Goal: Task Accomplishment & Management: Use online tool/utility

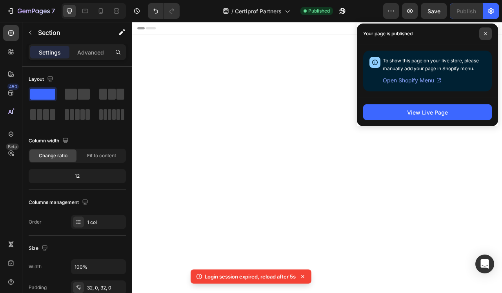
scroll to position [1577, 0]
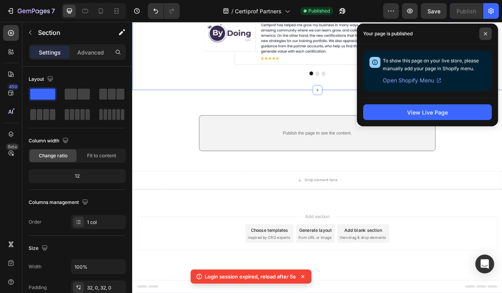
click at [485, 33] on icon at bounding box center [485, 33] width 3 height 3
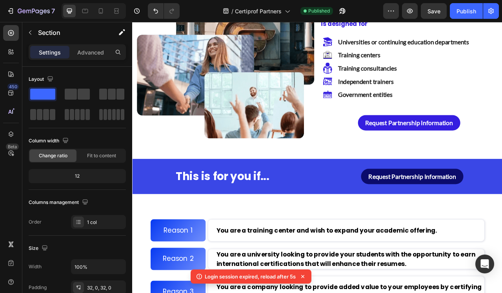
scroll to position [804, 0]
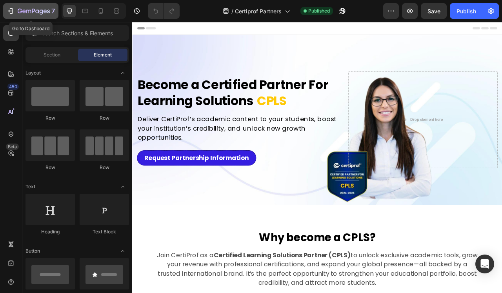
click at [23, 8] on icon "button" at bounding box center [34, 11] width 32 height 7
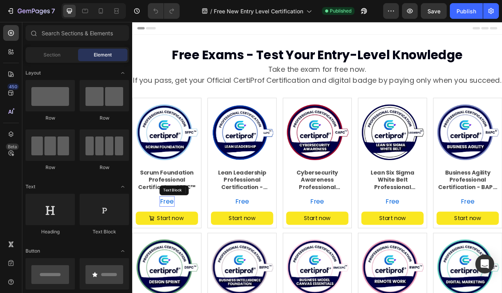
click at [182, 248] on p "Free" at bounding box center [176, 250] width 18 height 12
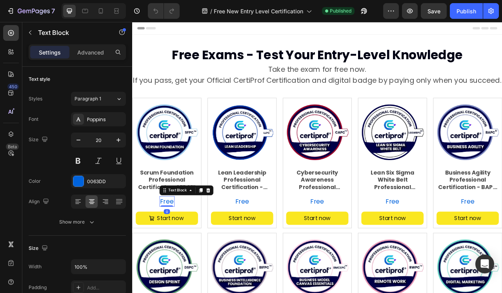
click at [182, 248] on p "Free" at bounding box center [176, 250] width 18 height 12
click at [187, 249] on p "Free Exam" at bounding box center [176, 250] width 42 height 12
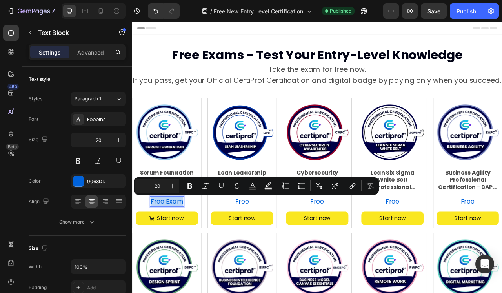
copy p "Free Exam"
click at [269, 251] on p "Free" at bounding box center [272, 250] width 18 height 12
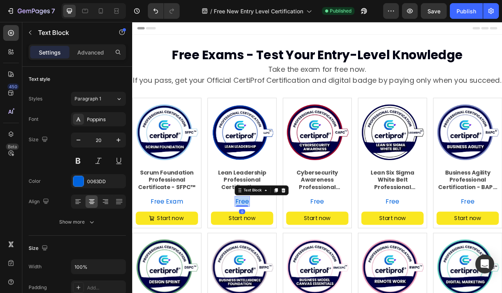
click at [269, 251] on p "Free" at bounding box center [272, 250] width 18 height 12
click at [365, 248] on p "Free" at bounding box center [368, 250] width 18 height 12
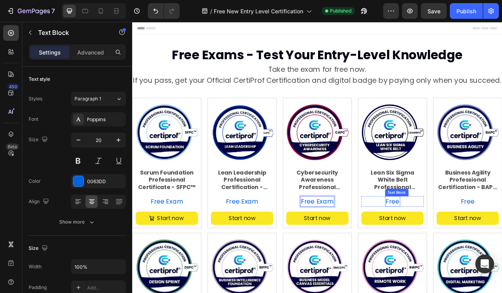
click at [460, 247] on p "Free" at bounding box center [464, 250] width 18 height 12
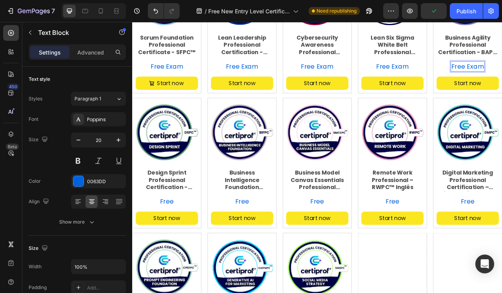
scroll to position [180, 0]
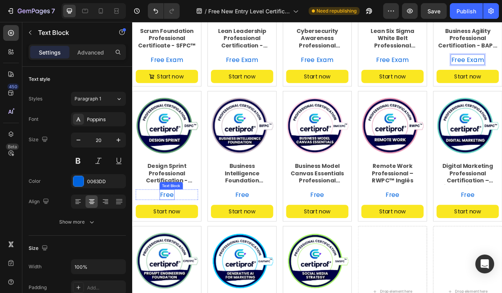
click at [175, 242] on p "Free" at bounding box center [176, 242] width 18 height 12
click at [265, 238] on p "Free" at bounding box center [272, 242] width 18 height 12
click at [266, 238] on p "Free" at bounding box center [272, 242] width 18 height 12
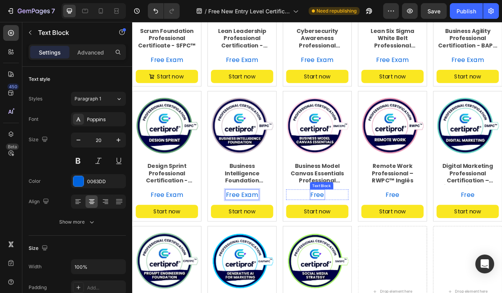
click at [367, 237] on p "Free" at bounding box center [368, 242] width 18 height 12
click at [456, 236] on p "Free" at bounding box center [464, 242] width 18 height 12
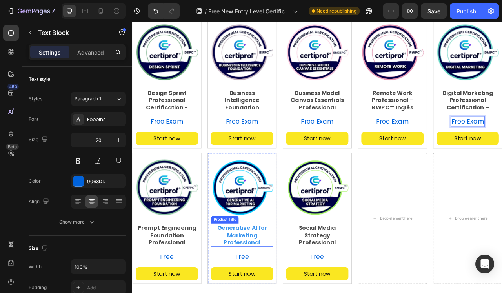
scroll to position [275, 0]
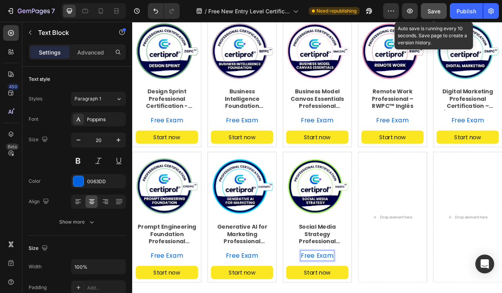
click at [436, 11] on span "Save" at bounding box center [433, 11] width 13 height 7
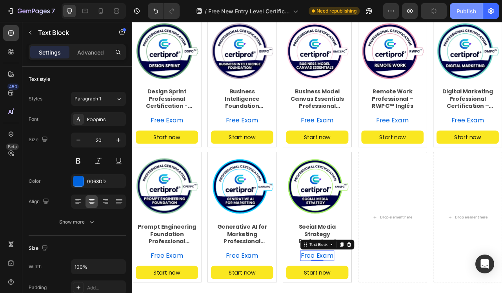
click at [465, 11] on div "Publish" at bounding box center [466, 11] width 20 height 8
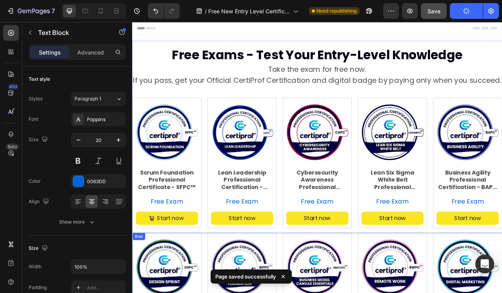
scroll to position [0, 0]
